Goal: Task Accomplishment & Management: Use online tool/utility

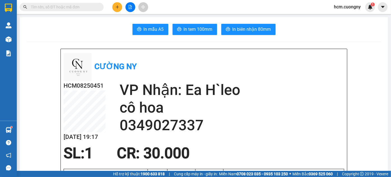
click at [116, 6] on icon "plus" at bounding box center [117, 7] width 4 height 4
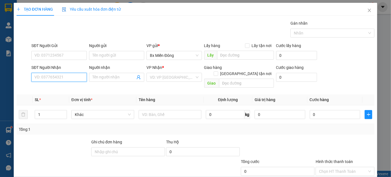
click at [55, 77] on input "SĐT Người Nhận" at bounding box center [58, 77] width 55 height 9
click at [51, 79] on input "SĐT Người Nhận" at bounding box center [58, 77] width 55 height 9
click at [47, 79] on input "SĐT Người Nhận" at bounding box center [58, 77] width 55 height 9
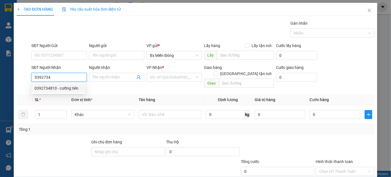
click at [50, 87] on div "0392734810 - cường tiên" at bounding box center [58, 88] width 48 height 6
type input "0392734810"
type input "cường tiên"
type input "ea vy"
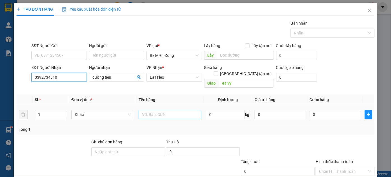
type input "0392734810"
click at [160, 110] on input "text" at bounding box center [170, 114] width 63 height 9
type input "2 kiện"
type input "2"
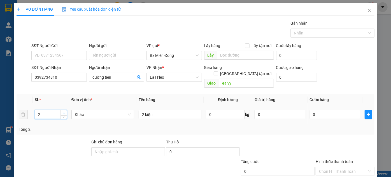
click at [65, 110] on span "Increase Value" at bounding box center [63, 112] width 6 height 5
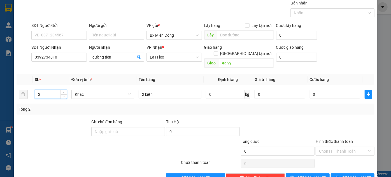
scroll to position [30, 0]
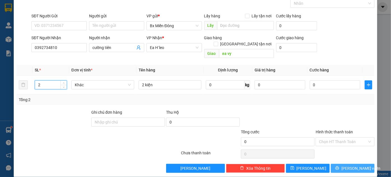
click at [352, 165] on span "[PERSON_NAME] và In" at bounding box center [360, 168] width 39 height 6
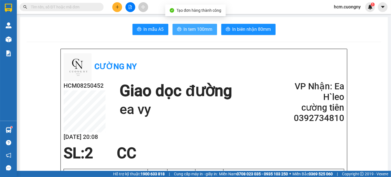
click at [202, 27] on span "In tem 100mm" at bounding box center [198, 29] width 29 height 7
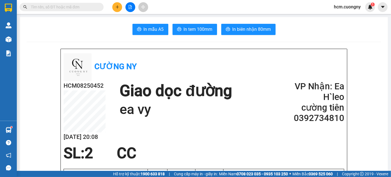
click at [115, 8] on button at bounding box center [117, 7] width 10 height 10
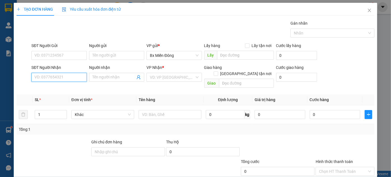
click at [62, 79] on input "SĐT Người Nhận" at bounding box center [58, 77] width 55 height 9
type input "0345957950"
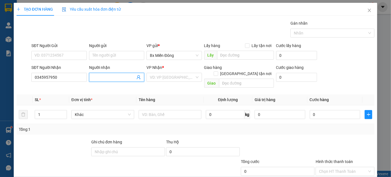
click at [97, 77] on input "Người nhận" at bounding box center [113, 77] width 43 height 6
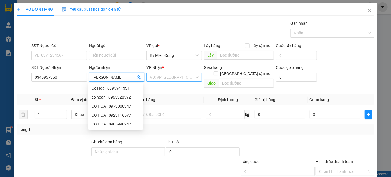
type input "[PERSON_NAME]"
click at [168, 79] on input "search" at bounding box center [172, 77] width 44 height 8
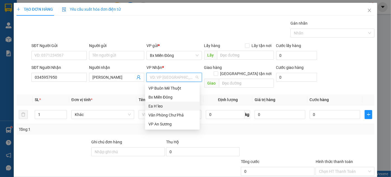
click at [156, 106] on div "Ea H`leo" at bounding box center [172, 106] width 48 height 6
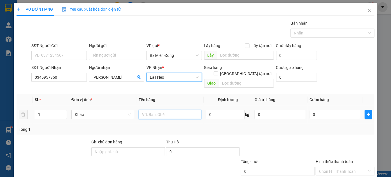
click at [156, 110] on input "text" at bounding box center [170, 114] width 63 height 9
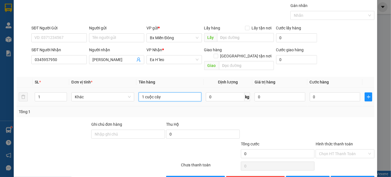
scroll to position [30, 0]
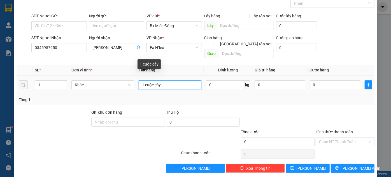
click at [151, 80] on input "1 cuộc cây" at bounding box center [170, 84] width 63 height 9
click at [150, 80] on input "1 cuộc cây" at bounding box center [170, 84] width 63 height 9
type input "1 cuộn cây"
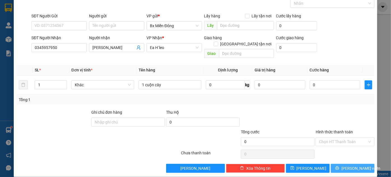
click at [355, 165] on span "[PERSON_NAME] và In" at bounding box center [360, 168] width 39 height 6
click at [266, 109] on div at bounding box center [277, 119] width 75 height 20
click at [357, 165] on span "[PERSON_NAME] và In" at bounding box center [360, 168] width 39 height 6
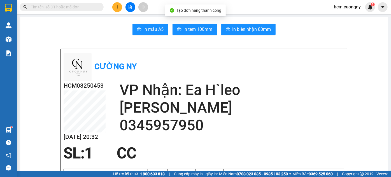
click at [184, 27] on span "In tem 100mm" at bounding box center [198, 29] width 29 height 7
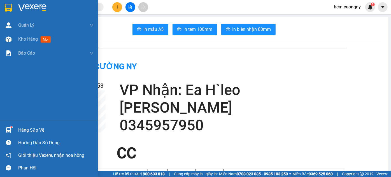
click at [10, 5] on img at bounding box center [8, 8] width 7 height 8
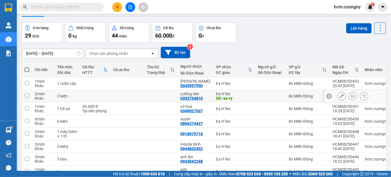
scroll to position [25, 0]
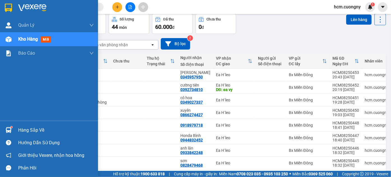
click at [0, 99] on div "Quản [PERSON_NAME] lý khách hàng mới Quản lý giao nhận mới Kho hàng mới Báo cáo…" at bounding box center [49, 69] width 98 height 102
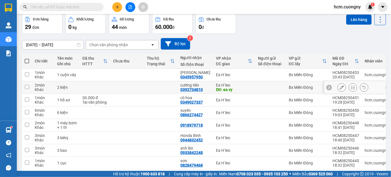
click at [27, 86] on input "checkbox" at bounding box center [27, 87] width 4 height 4
checkbox input "true"
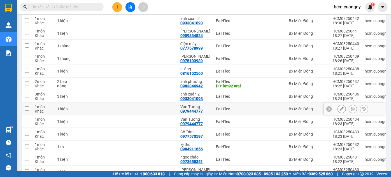
scroll to position [229, 0]
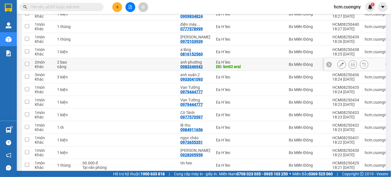
click at [26, 66] on input "checkbox" at bounding box center [27, 64] width 4 height 4
checkbox input "true"
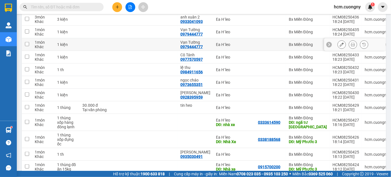
scroll to position [305, 0]
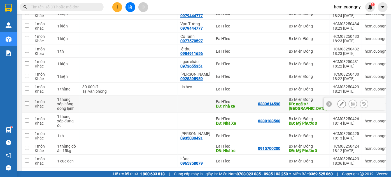
click at [27, 106] on input "checkbox" at bounding box center [27, 103] width 4 height 4
checkbox input "true"
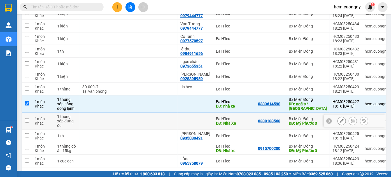
click at [27, 122] on input "checkbox" at bounding box center [27, 120] width 4 height 4
checkbox input "true"
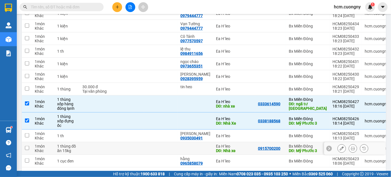
click at [25, 150] on input "checkbox" at bounding box center [27, 148] width 4 height 4
checkbox input "true"
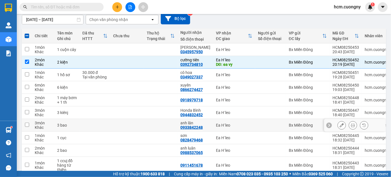
scroll to position [0, 0]
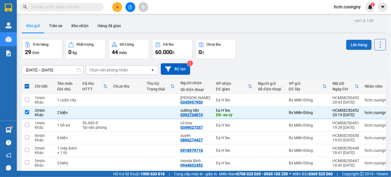
click at [356, 46] on button "Lên hàng" at bounding box center [358, 45] width 25 height 10
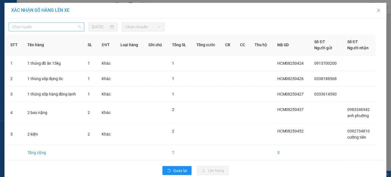
click at [54, 29] on span "Chọn tuyến" at bounding box center [46, 27] width 69 height 8
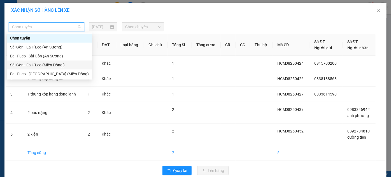
click at [43, 65] on div "Sài Gòn - Ea H'Leo (Miền Đông )" at bounding box center [49, 65] width 79 height 6
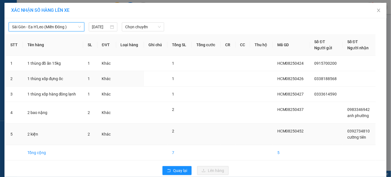
scroll to position [8, 0]
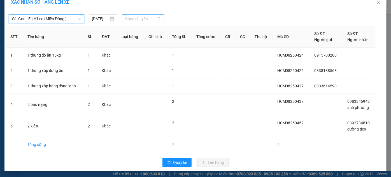
click at [138, 20] on span "Chọn chuyến" at bounding box center [143, 19] width 36 height 8
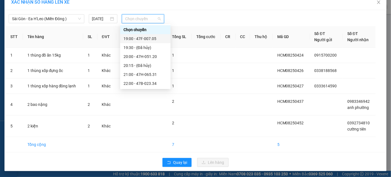
click at [150, 39] on div "19:00 - 47F-007.05" at bounding box center [145, 39] width 44 height 6
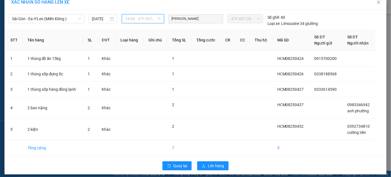
click at [147, 16] on span "19:00 - 47F-007.05" at bounding box center [143, 19] width 36 height 8
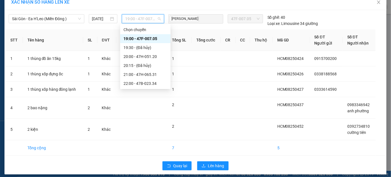
click at [146, 38] on div "19:00 - 47F-007.05" at bounding box center [145, 39] width 44 height 6
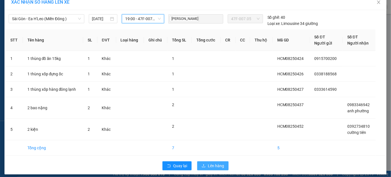
click at [215, 164] on span "Lên hàng" at bounding box center [216, 166] width 16 height 6
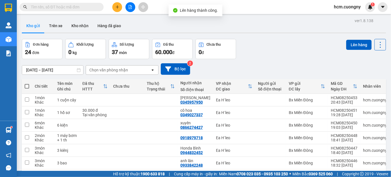
click at [25, 85] on span at bounding box center [27, 86] width 4 height 4
click at [27, 83] on input "checkbox" at bounding box center [27, 83] width 0 height 0
checkbox input "true"
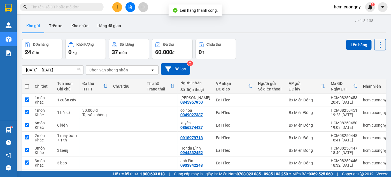
checkbox input "true"
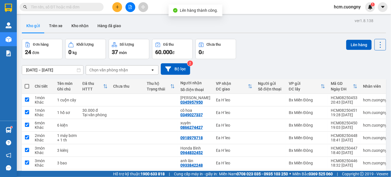
checkbox input "true"
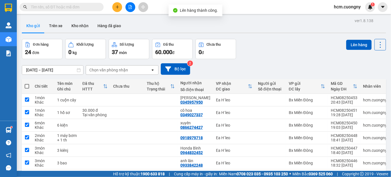
checkbox input "true"
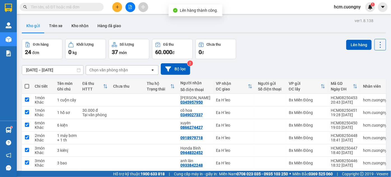
checkbox input "true"
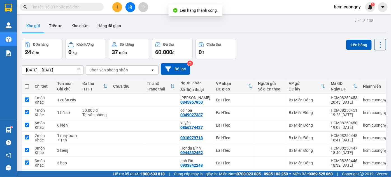
checkbox input "true"
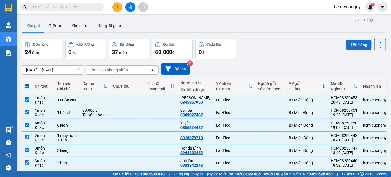
click at [351, 44] on button "Lên hàng" at bounding box center [358, 45] width 25 height 10
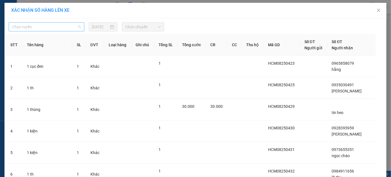
click at [72, 27] on span "Chọn tuyến" at bounding box center [46, 27] width 69 height 8
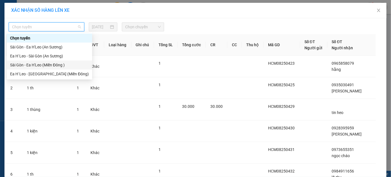
click at [46, 62] on div "Sài Gòn - Ea H'Leo (Miền Đông )" at bounding box center [49, 65] width 79 height 6
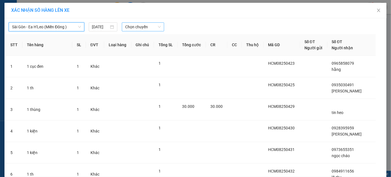
click at [132, 30] on span "Chọn chuyến" at bounding box center [143, 27] width 36 height 8
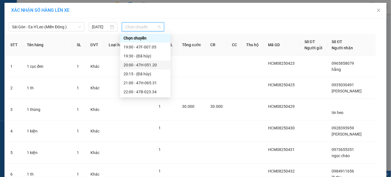
click at [133, 66] on div "20:00 - 47H-051.20" at bounding box center [145, 65] width 44 height 6
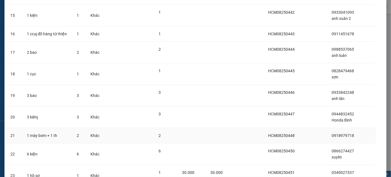
scroll to position [426, 0]
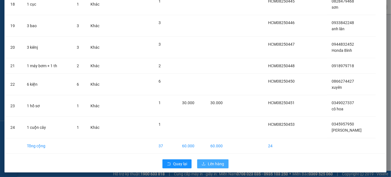
drag, startPoint x: 216, startPoint y: 161, endPoint x: 212, endPoint y: 161, distance: 4.5
click at [216, 161] on span "Lên hàng" at bounding box center [216, 164] width 16 height 6
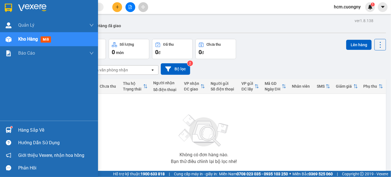
click at [8, 4] on img at bounding box center [8, 8] width 7 height 8
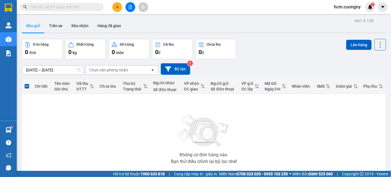
drag, startPoint x: 58, startPoint y: 115, endPoint x: 62, endPoint y: 113, distance: 4.6
click at [58, 115] on div "Không có đơn hàng nào. Bạn thử điều chỉnh lại bộ lọc nhé!" at bounding box center [204, 137] width 358 height 84
click at [128, 8] on icon "file-add" at bounding box center [130, 7] width 4 height 4
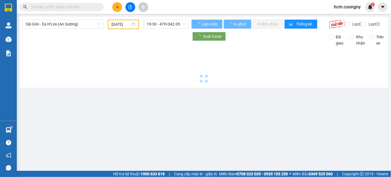
type input "[DATE]"
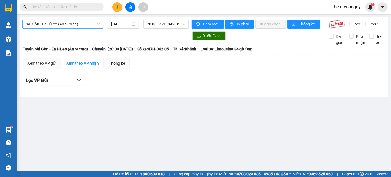
click at [93, 25] on span "Sài Gòn - Ea H'Leo (An Sương)" at bounding box center [63, 24] width 74 height 8
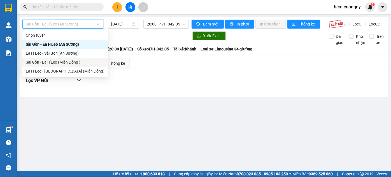
click at [60, 62] on div "Sài Gòn - Ea H'Leo (Miền Đông )" at bounding box center [65, 62] width 79 height 6
type input "[DATE]"
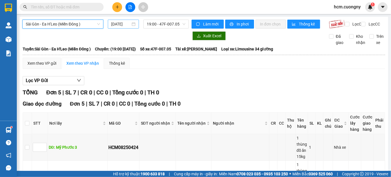
click at [118, 23] on input "[DATE]" at bounding box center [120, 24] width 19 height 6
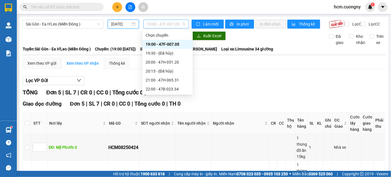
click at [160, 24] on span "19:00 - 47F-007.05" at bounding box center [166, 24] width 39 height 8
click at [236, 26] on span "In phơi" at bounding box center [242, 24] width 13 height 6
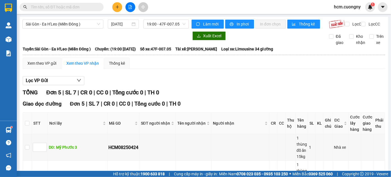
click at [208, 93] on div "TỔNG Đơn 5 | SL 7 | CR 0 | CC 0 | Tổng cước 0 | TH 0" at bounding box center [204, 92] width 362 height 9
click at [175, 20] on span "19:00 - 47F-007.05" at bounding box center [166, 24] width 39 height 8
click at [174, 23] on span "19:00 - 47F-007.05" at bounding box center [166, 24] width 39 height 8
click at [172, 24] on span "19:00 - 47F-007.05" at bounding box center [166, 24] width 39 height 8
click at [171, 22] on span "19:00 - 47F-007.05" at bounding box center [166, 24] width 39 height 8
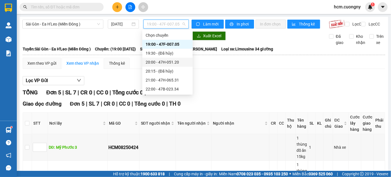
click at [167, 63] on div "20:00 - 47H-051.20" at bounding box center [168, 62] width 44 height 6
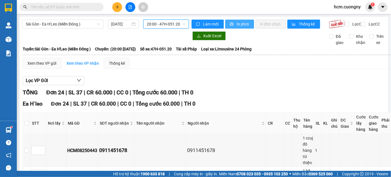
click at [242, 23] on span "In phơi" at bounding box center [242, 24] width 13 height 6
click at [232, 97] on div "TỔNG Đơn 24 | SL 37 | CR 60.000 | CC 0 | Tổng cước 60.000 | TH 0" at bounding box center [207, 92] width 368 height 9
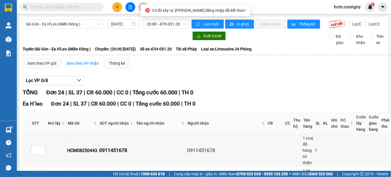
click at [277, 83] on div "Lọc VP Gửi" at bounding box center [207, 80] width 368 height 9
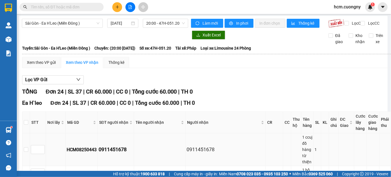
scroll to position [1, 1]
click at [260, 148] on td "0911451678" at bounding box center [226, 149] width 80 height 33
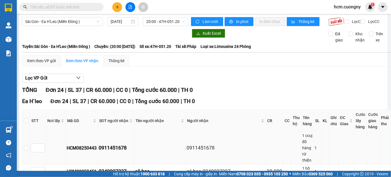
click at [260, 148] on div "0911451678" at bounding box center [225, 148] width 78 height 8
click at [362, 78] on div "Lọc VP Gửi" at bounding box center [206, 78] width 368 height 9
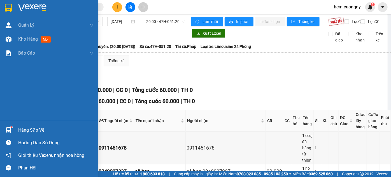
click at [12, 7] on div at bounding box center [9, 8] width 10 height 10
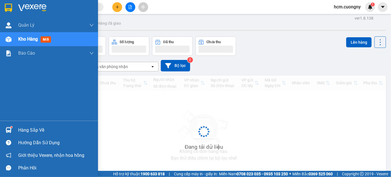
scroll to position [3, 0]
